Goal: Navigation & Orientation: Find specific page/section

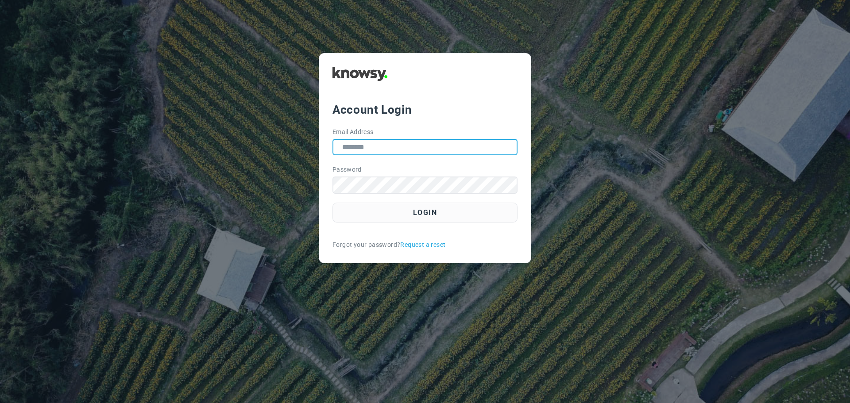
type input "**********"
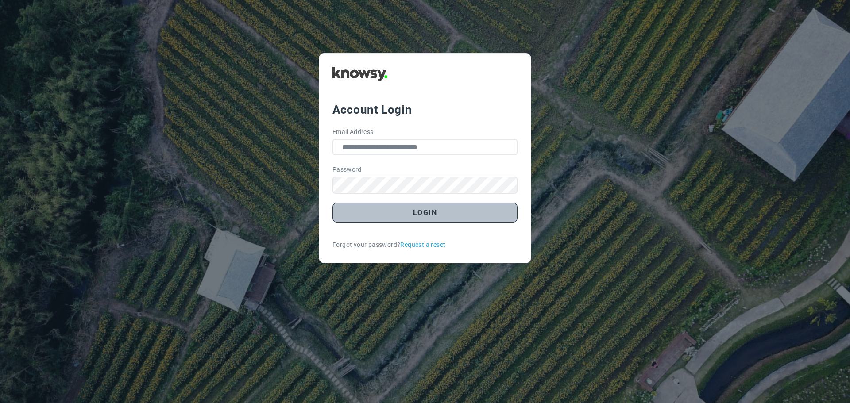
click at [434, 212] on button "Login" at bounding box center [424, 213] width 185 height 20
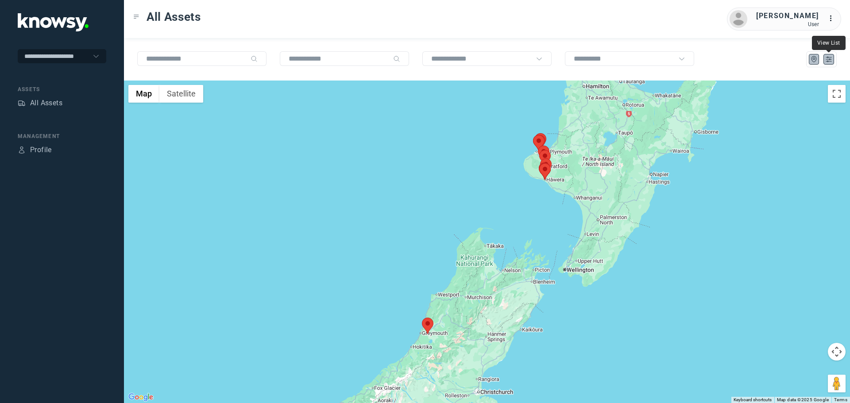
click at [828, 60] on icon "List" at bounding box center [828, 59] width 8 height 8
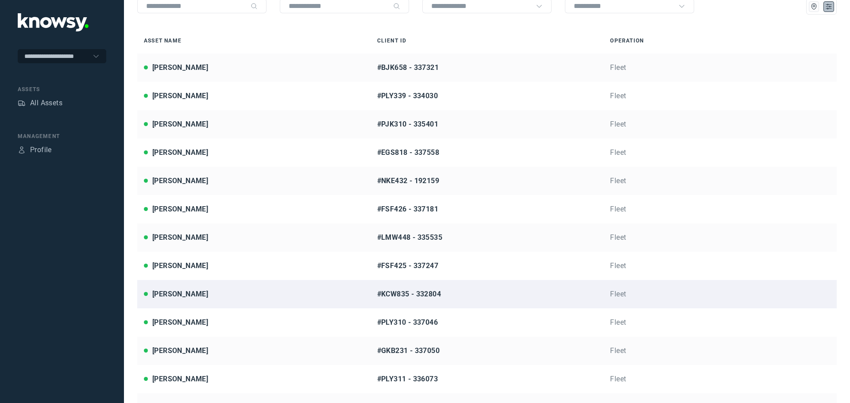
scroll to position [65, 0]
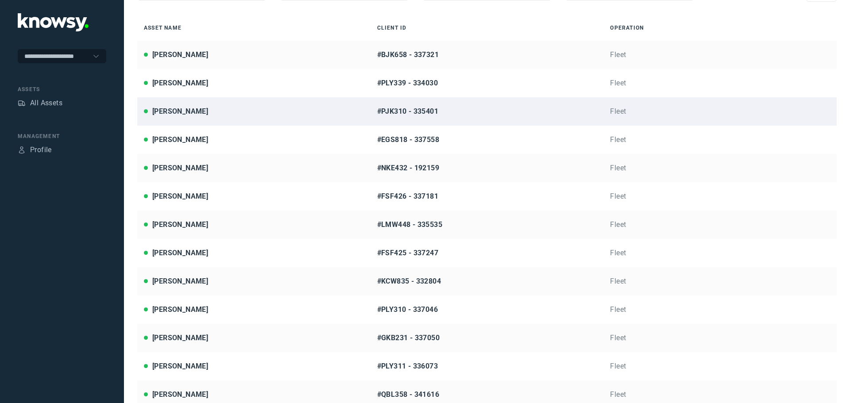
click at [208, 114] on div "[PERSON_NAME]" at bounding box center [254, 111] width 220 height 11
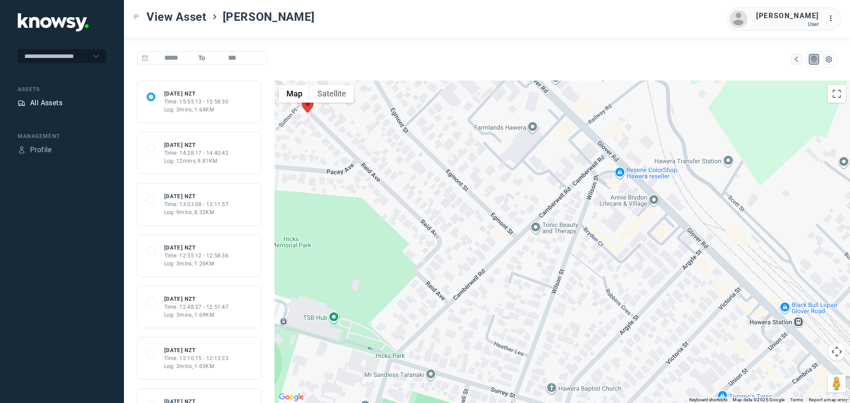
click at [41, 103] on div "All Assets" at bounding box center [46, 103] width 32 height 11
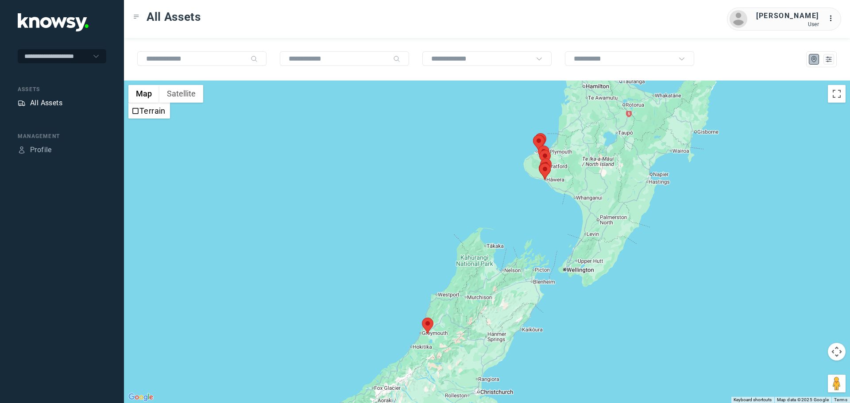
click at [56, 104] on div "All Assets" at bounding box center [46, 103] width 32 height 11
click at [48, 104] on div "All Assets" at bounding box center [46, 103] width 32 height 11
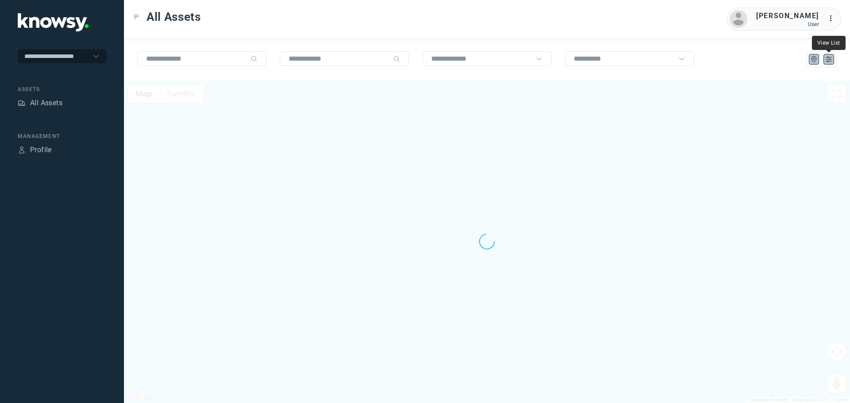
click at [829, 61] on icon "List" at bounding box center [828, 59] width 8 height 8
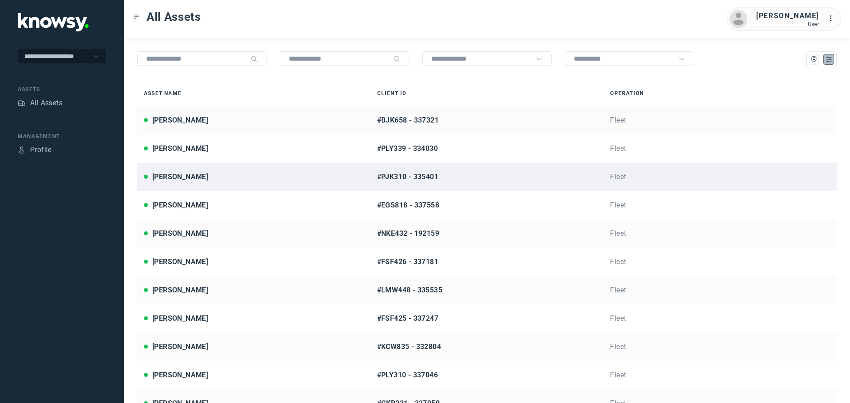
click at [192, 179] on div "[PERSON_NAME]" at bounding box center [180, 177] width 56 height 11
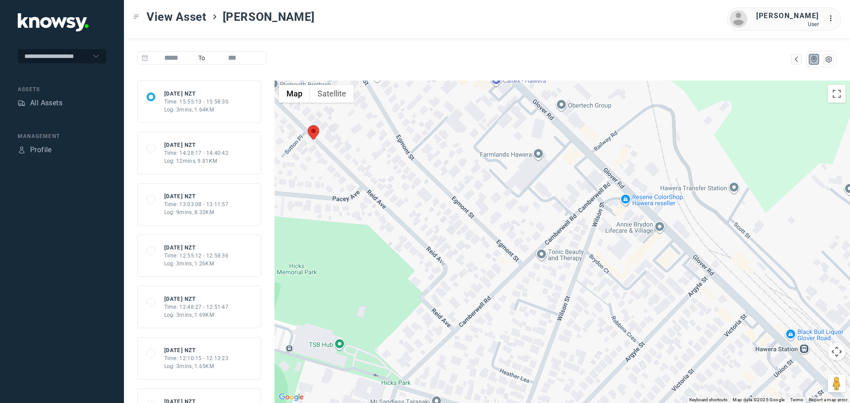
drag, startPoint x: 330, startPoint y: 161, endPoint x: 324, endPoint y: 173, distance: 14.1
click at [324, 173] on div at bounding box center [561, 242] width 575 height 323
